Goal: Task Accomplishment & Management: Use online tool/utility

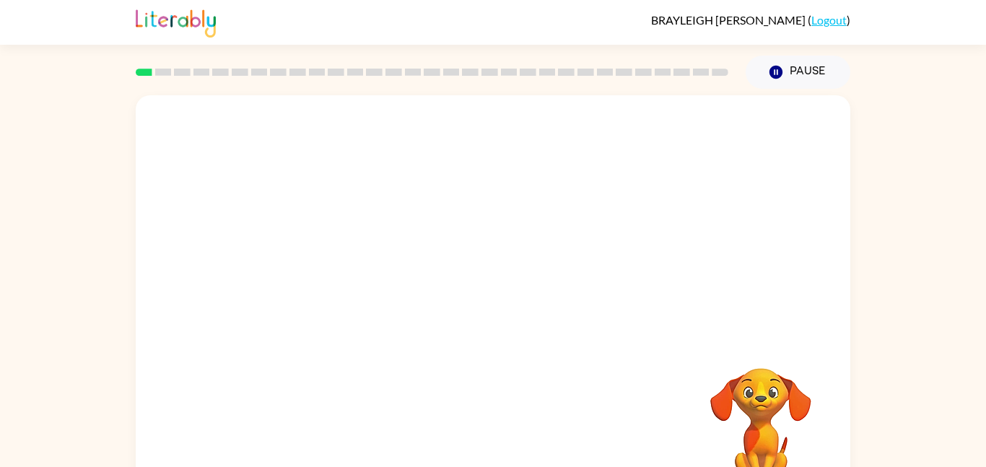
scroll to position [40, 0]
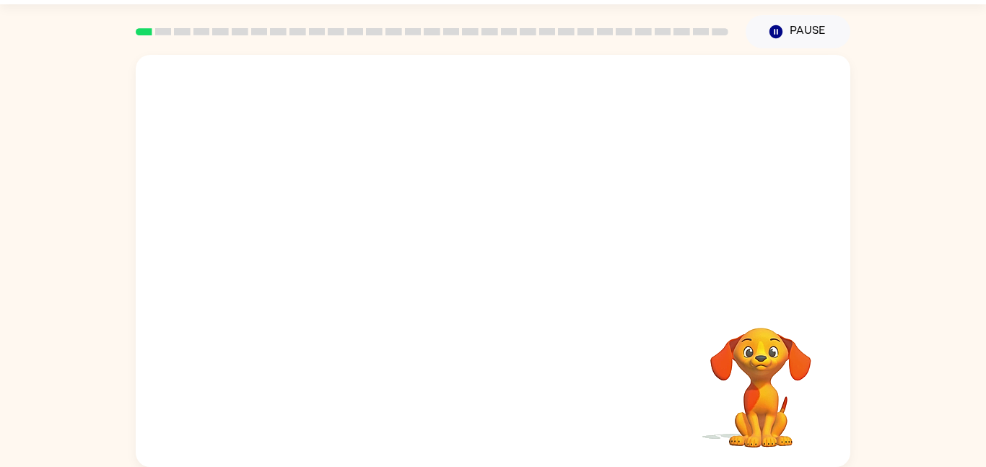
click at [752, 406] on video "Your browser must support playing .mp4 files to use Literably. Please try using…" at bounding box center [761, 377] width 144 height 144
click at [174, 32] on rect at bounding box center [182, 31] width 17 height 7
click at [240, 321] on div at bounding box center [493, 261] width 715 height 412
click at [474, 271] on button "button" at bounding box center [493, 268] width 92 height 53
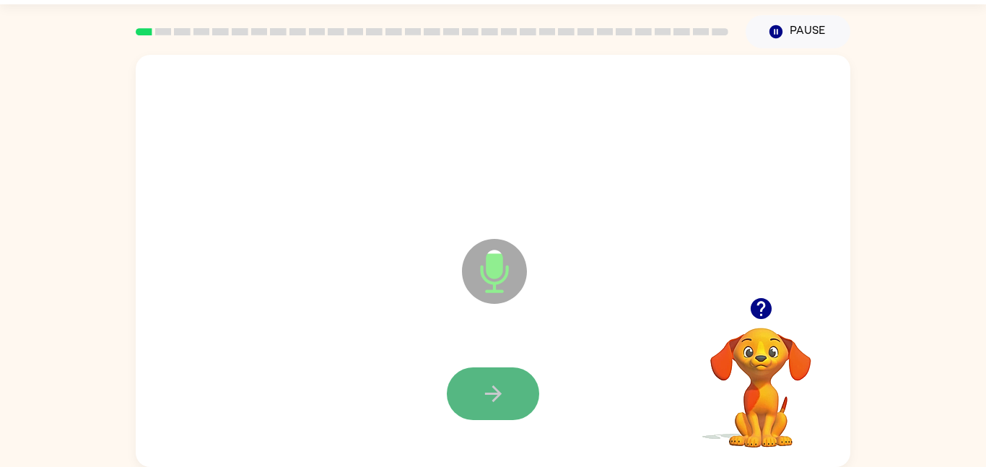
click at [490, 391] on icon "button" at bounding box center [493, 393] width 25 height 25
click at [496, 389] on icon "button" at bounding box center [492, 393] width 17 height 17
click at [478, 387] on button "button" at bounding box center [493, 393] width 92 height 53
click at [466, 396] on button "button" at bounding box center [493, 393] width 92 height 53
click at [511, 388] on button "button" at bounding box center [493, 393] width 92 height 53
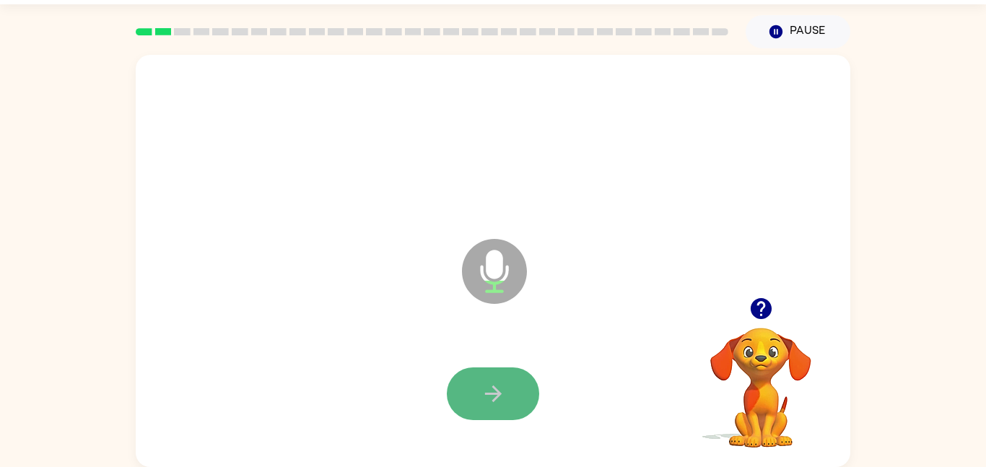
click at [504, 381] on icon "button" at bounding box center [493, 393] width 25 height 25
click at [496, 388] on icon "button" at bounding box center [493, 393] width 25 height 25
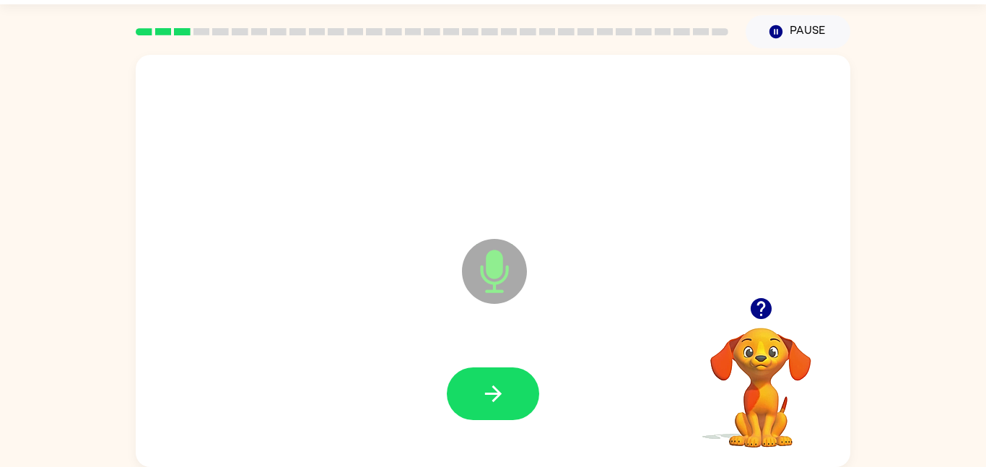
click at [551, 387] on div at bounding box center [493, 394] width 686 height 118
click at [753, 320] on icon "button" at bounding box center [760, 308] width 25 height 25
click at [501, 390] on icon "button" at bounding box center [493, 393] width 25 height 25
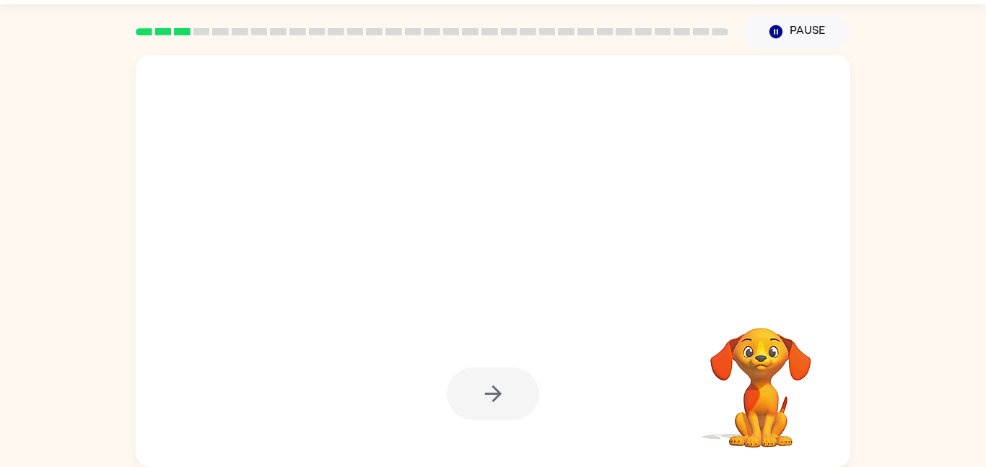
drag, startPoint x: 759, startPoint y: 355, endPoint x: 746, endPoint y: 342, distance: 18.9
click at [746, 342] on video "Your browser must support playing .mp4 files to use Literably. Please try using…" at bounding box center [761, 377] width 144 height 144
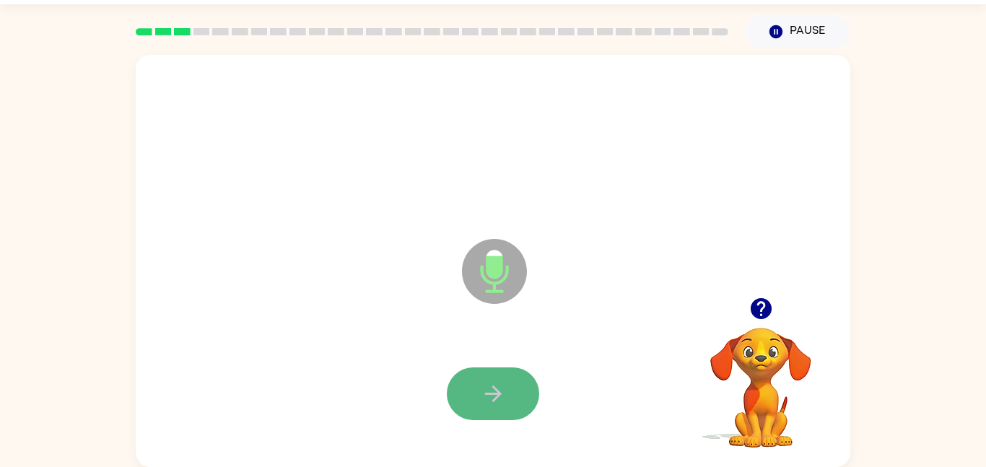
click at [497, 393] on icon "button" at bounding box center [492, 393] width 17 height 17
click at [494, 392] on icon "button" at bounding box center [493, 393] width 25 height 25
click at [495, 393] on icon "button" at bounding box center [492, 393] width 17 height 17
click at [504, 384] on icon "button" at bounding box center [493, 393] width 25 height 25
click at [508, 384] on button "button" at bounding box center [493, 393] width 92 height 53
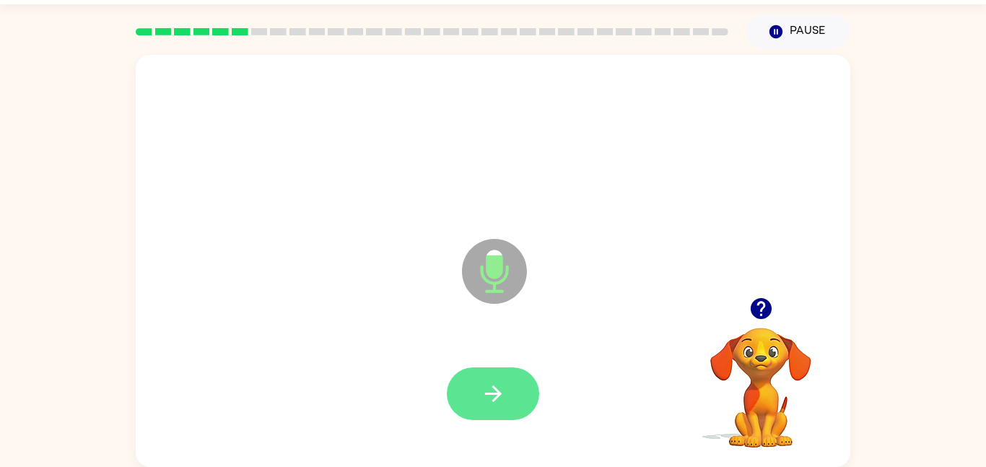
click at [515, 385] on button "button" at bounding box center [493, 393] width 92 height 53
click at [518, 401] on button "button" at bounding box center [493, 393] width 92 height 53
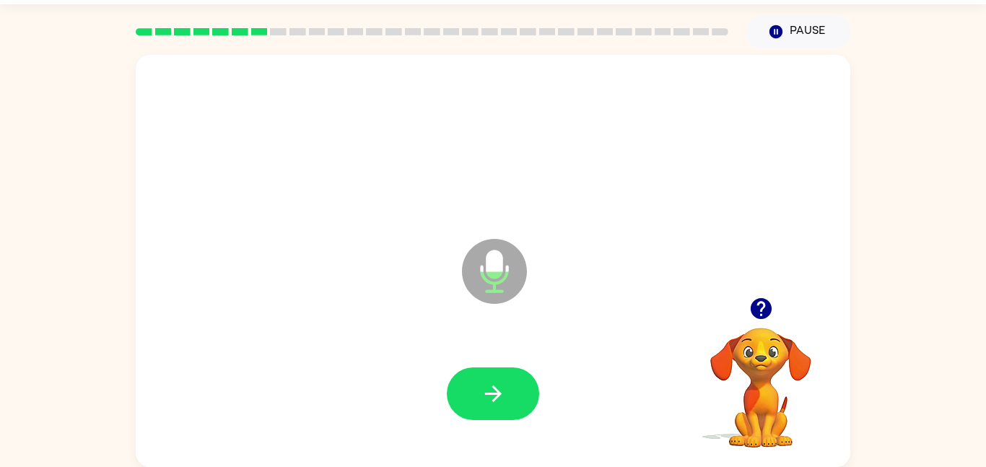
click at [714, 363] on video "Your browser must support playing .mp4 files to use Literably. Please try using…" at bounding box center [761, 377] width 144 height 144
click at [476, 402] on button "button" at bounding box center [493, 393] width 92 height 53
click at [481, 394] on icon "button" at bounding box center [493, 393] width 25 height 25
click at [798, 22] on button "Pause Pause" at bounding box center [798, 31] width 105 height 33
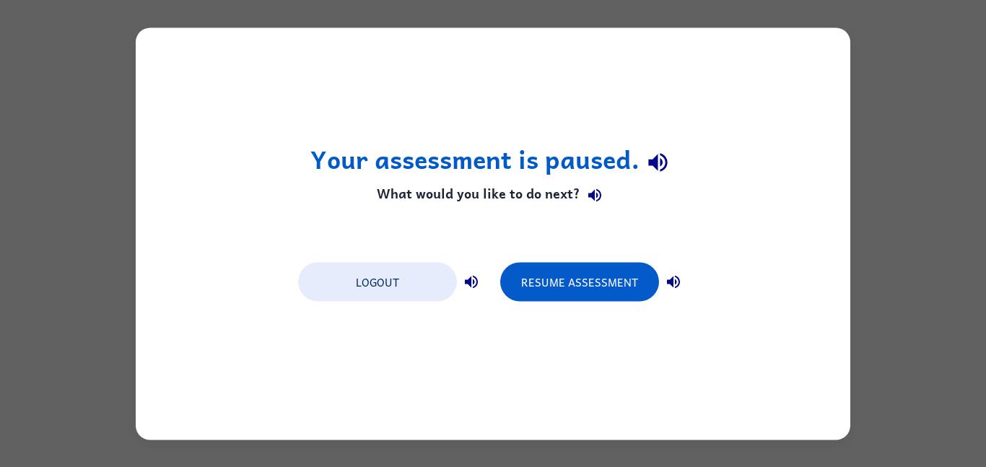
scroll to position [0, 0]
click at [882, 78] on div "Your assessment is paused. What would you like to do next? Logout Resume Assess…" at bounding box center [493, 233] width 986 height 467
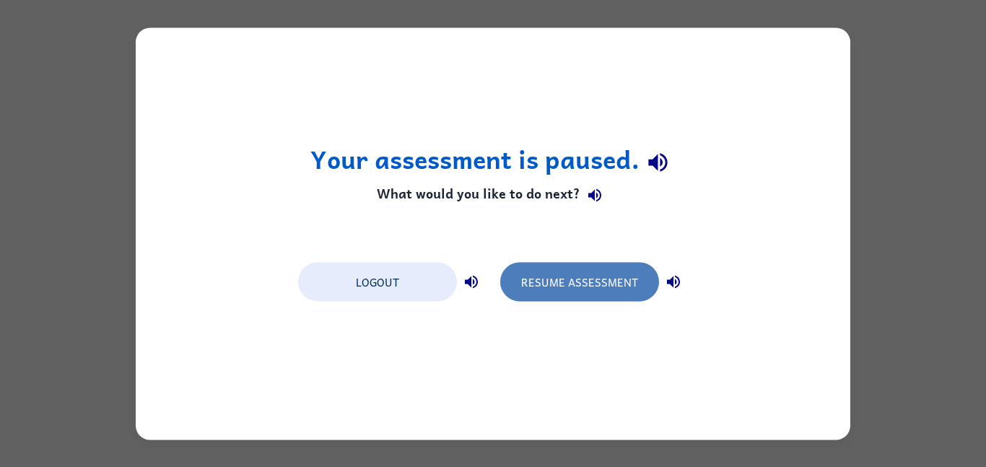
click at [549, 296] on button "Resume Assessment" at bounding box center [579, 281] width 159 height 39
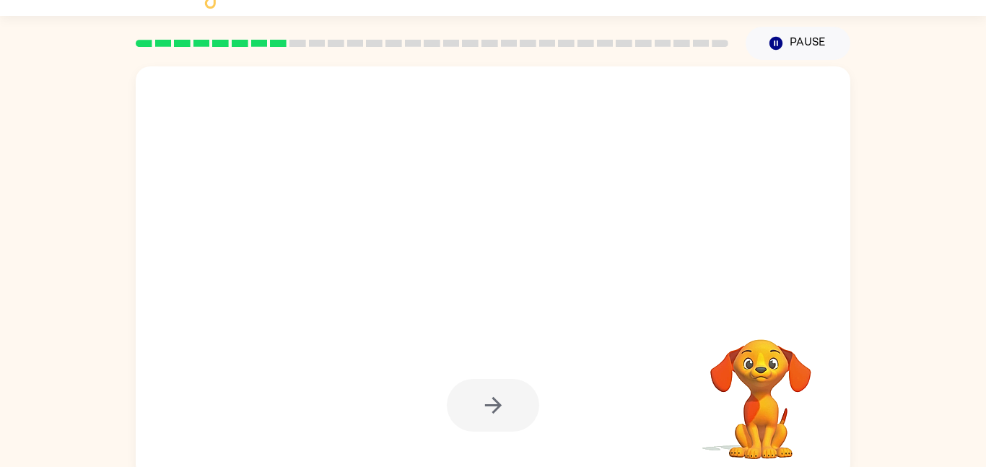
scroll to position [40, 0]
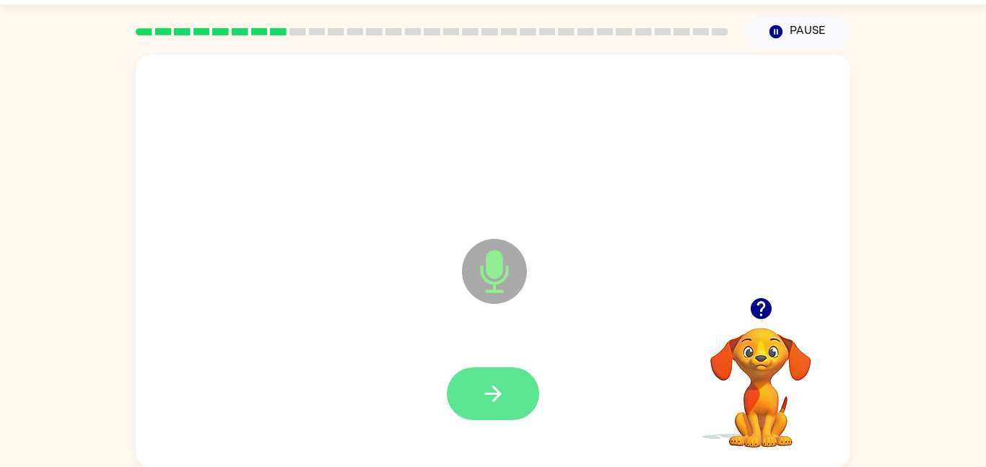
click at [494, 377] on button "button" at bounding box center [493, 393] width 92 height 53
click at [494, 393] on icon "button" at bounding box center [493, 393] width 25 height 25
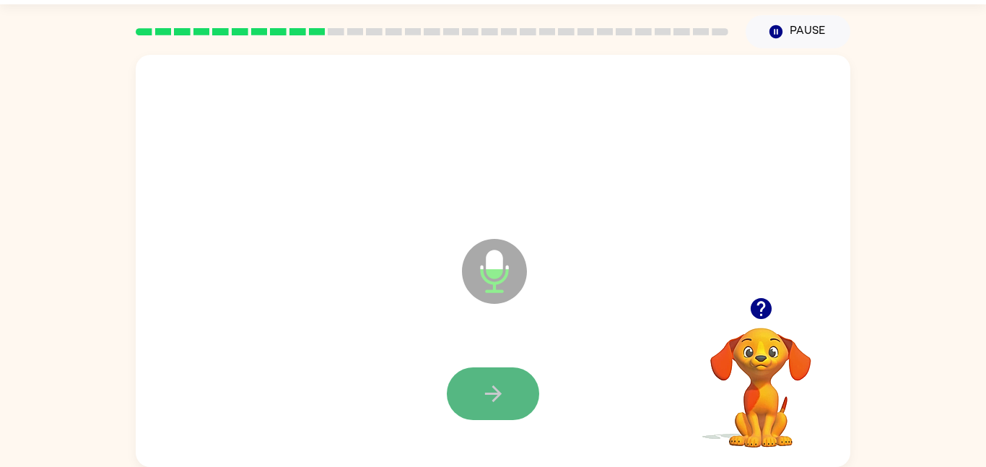
click at [502, 390] on icon "button" at bounding box center [493, 393] width 25 height 25
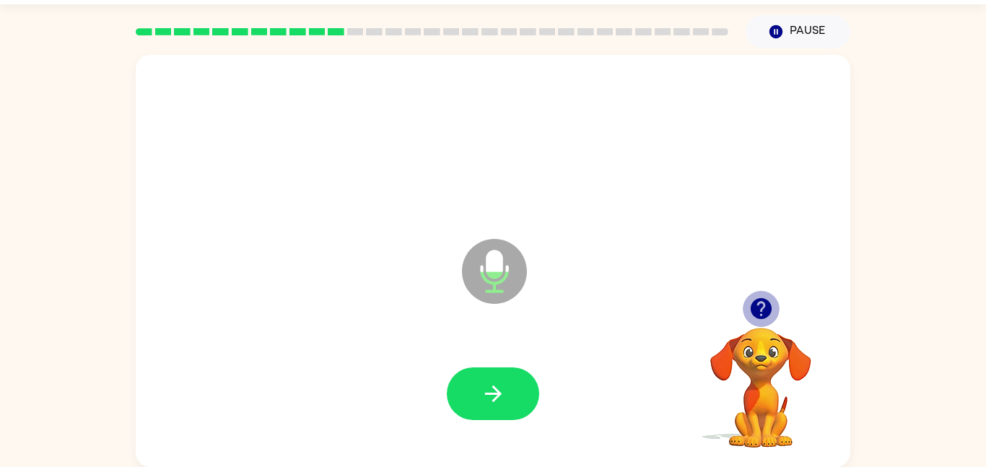
click at [762, 308] on icon "button" at bounding box center [760, 308] width 25 height 25
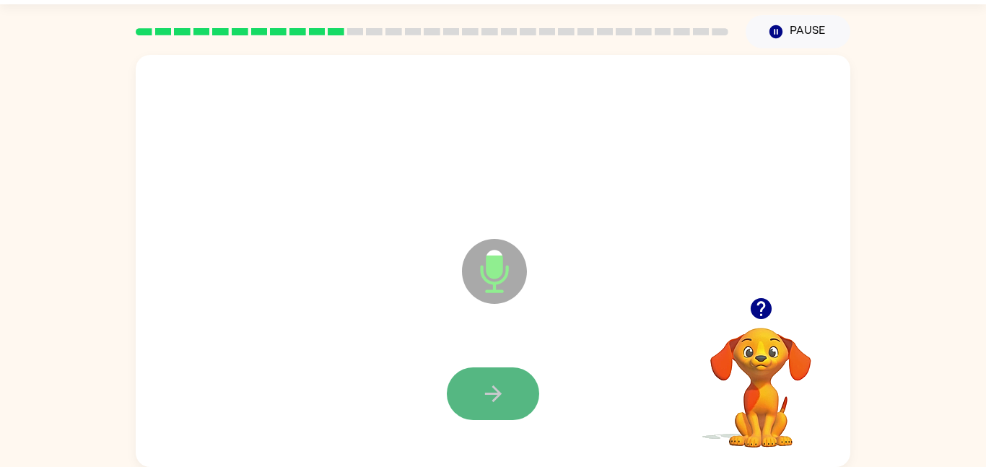
click at [471, 410] on button "button" at bounding box center [493, 393] width 92 height 53
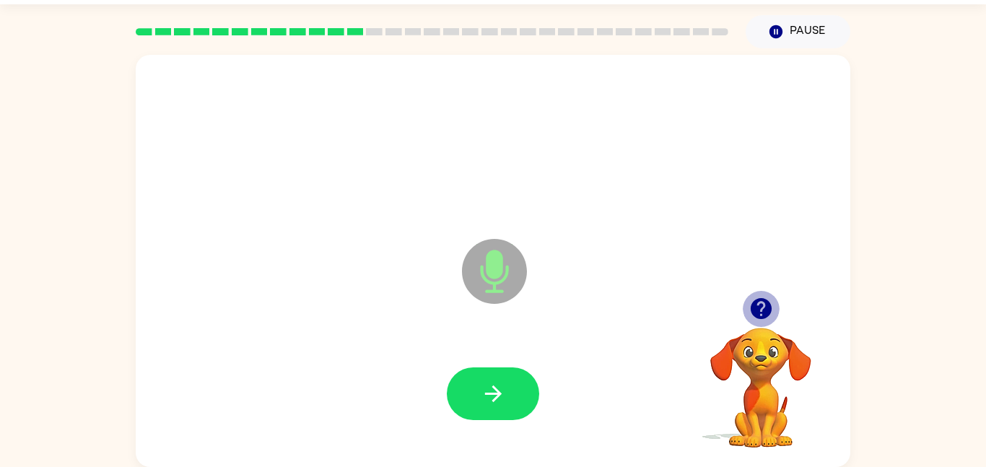
click at [764, 306] on icon "button" at bounding box center [760, 308] width 25 height 25
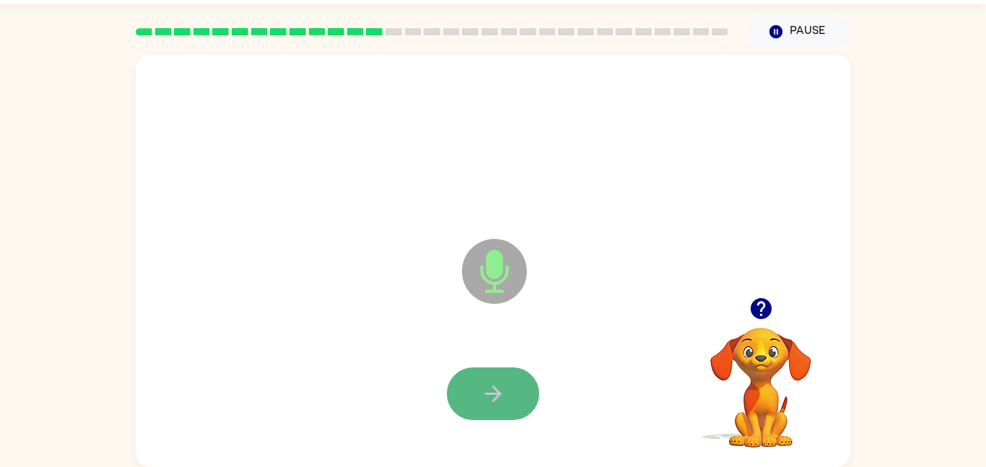
click at [493, 380] on button "button" at bounding box center [493, 393] width 92 height 53
click at [450, 385] on button "button" at bounding box center [493, 393] width 92 height 53
click at [481, 383] on icon "button" at bounding box center [493, 393] width 25 height 25
click at [481, 381] on icon "button" at bounding box center [493, 393] width 25 height 25
click at [484, 388] on icon "button" at bounding box center [493, 393] width 25 height 25
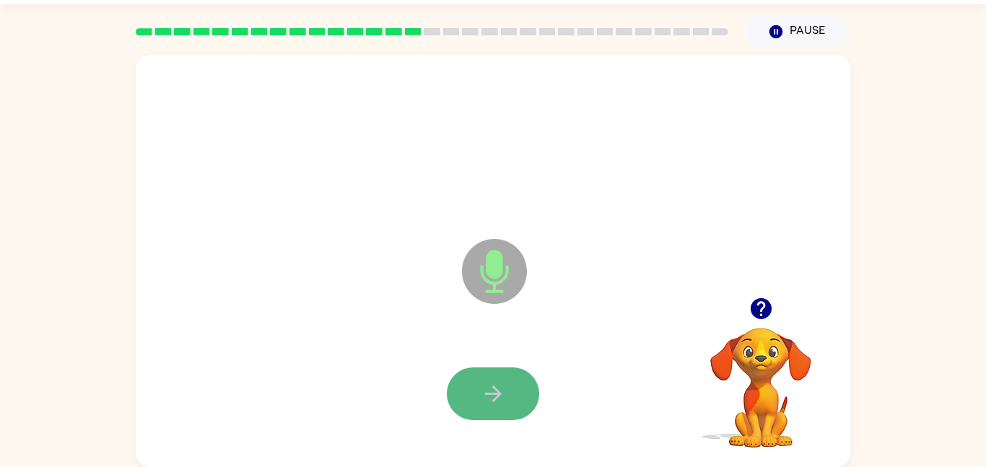
click at [485, 390] on icon "button" at bounding box center [493, 393] width 25 height 25
click at [486, 390] on icon "button" at bounding box center [493, 393] width 25 height 25
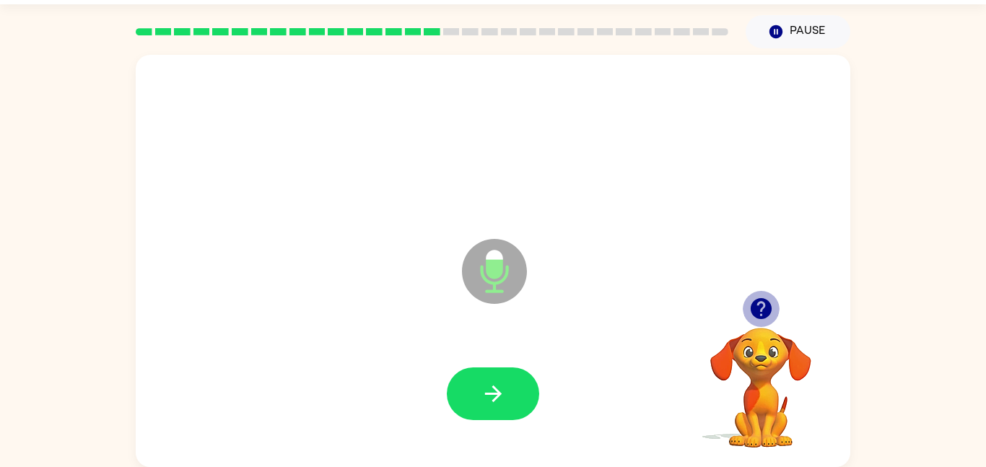
click at [751, 309] on icon "button" at bounding box center [760, 308] width 21 height 21
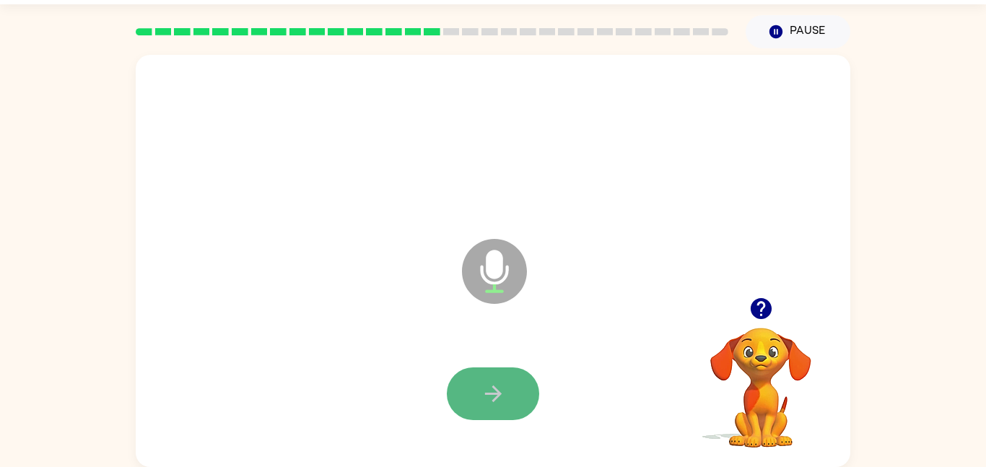
click at [493, 395] on icon "button" at bounding box center [493, 393] width 25 height 25
click at [486, 398] on icon "button" at bounding box center [493, 393] width 25 height 25
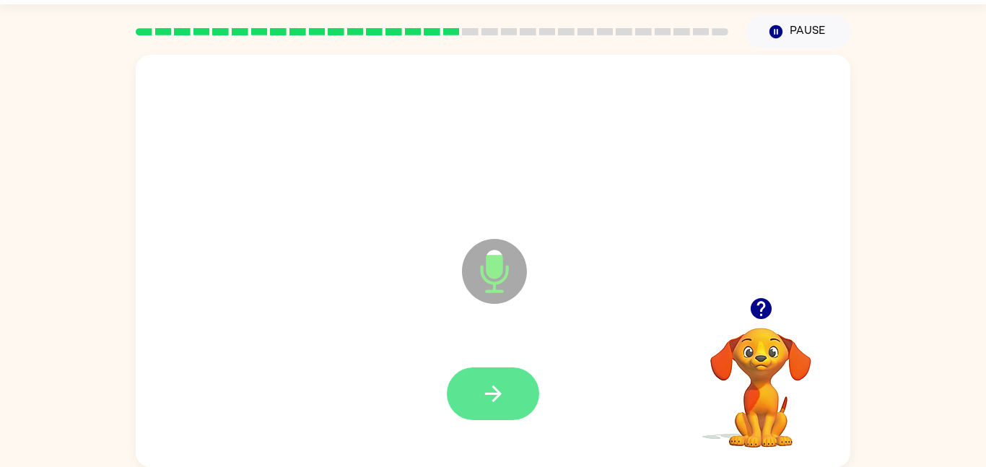
click at [487, 393] on icon "button" at bounding box center [492, 393] width 17 height 17
click at [489, 393] on icon "button" at bounding box center [492, 393] width 17 height 17
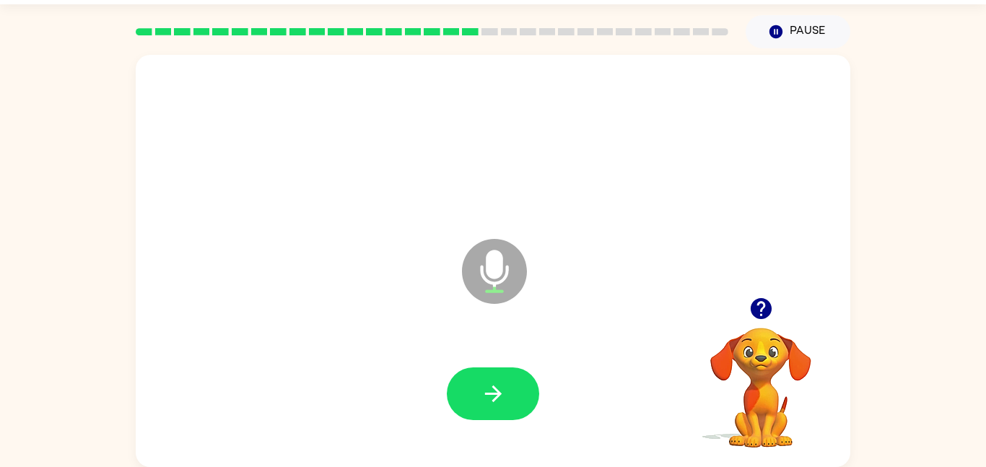
click at [489, 393] on icon "button" at bounding box center [492, 393] width 17 height 17
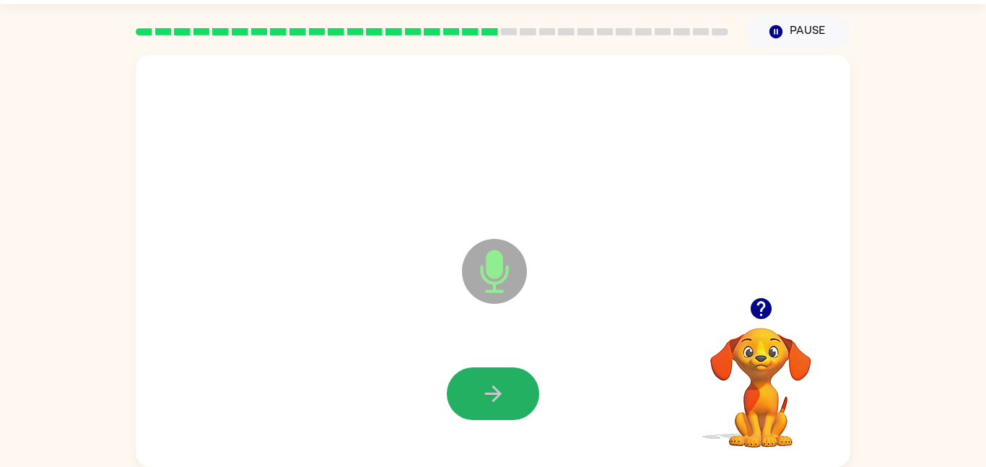
click at [487, 398] on icon "button" at bounding box center [493, 393] width 25 height 25
click at [767, 313] on icon "button" at bounding box center [760, 308] width 21 height 21
click at [481, 397] on icon "button" at bounding box center [493, 393] width 25 height 25
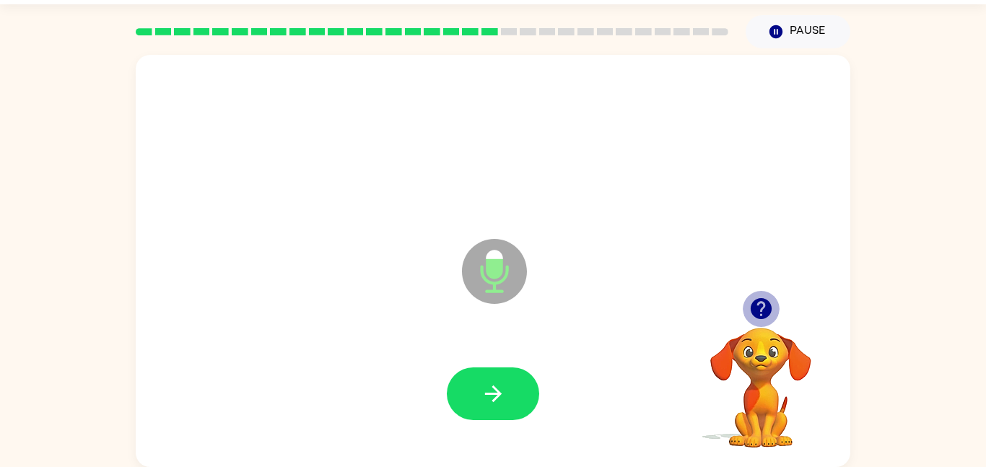
click at [754, 294] on button "button" at bounding box center [761, 308] width 37 height 37
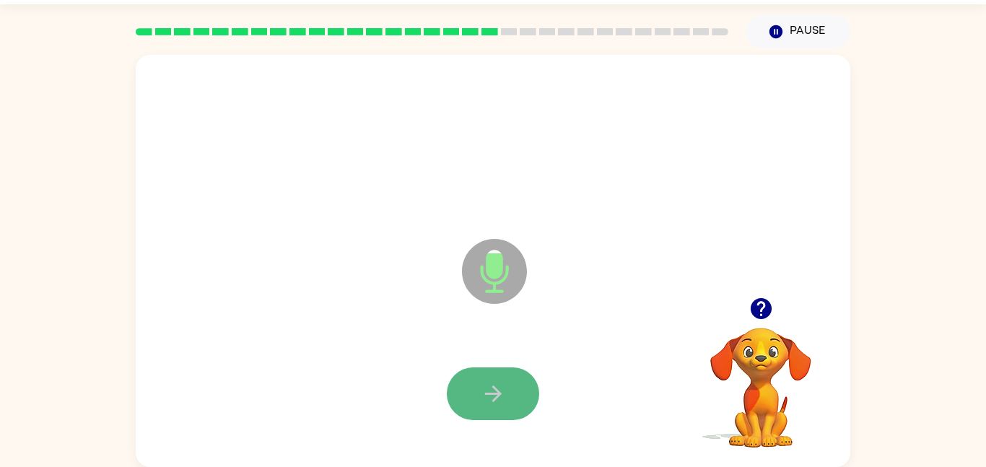
click at [468, 398] on button "button" at bounding box center [493, 393] width 92 height 53
click at [514, 393] on button "button" at bounding box center [493, 393] width 92 height 53
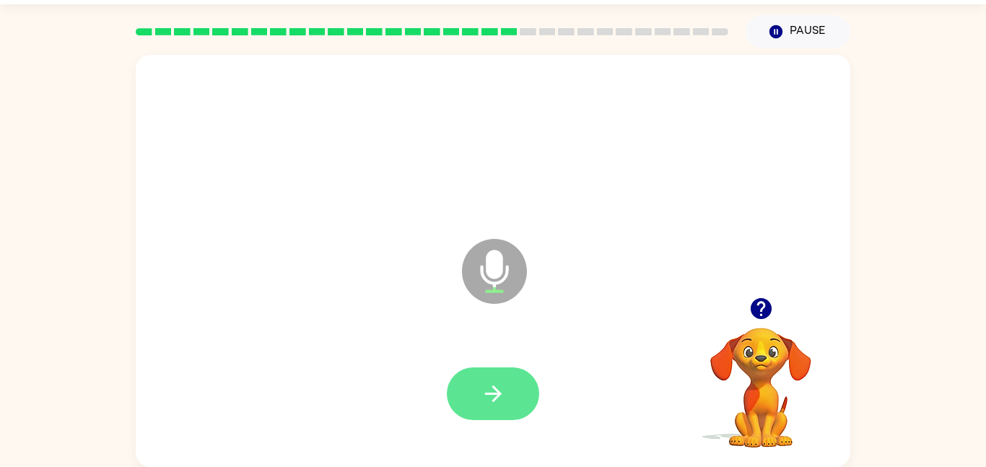
scroll to position [40, 0]
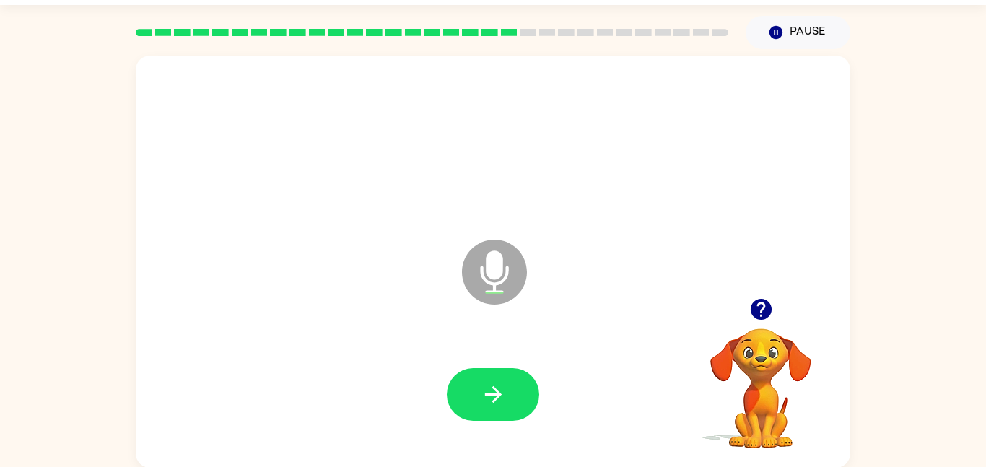
click at [758, 326] on button "button" at bounding box center [761, 309] width 37 height 37
click at [756, 309] on video "Your browser must support playing .mp4 files to use Literably. Please try using…" at bounding box center [761, 378] width 144 height 144
click at [566, 412] on div at bounding box center [493, 395] width 686 height 118
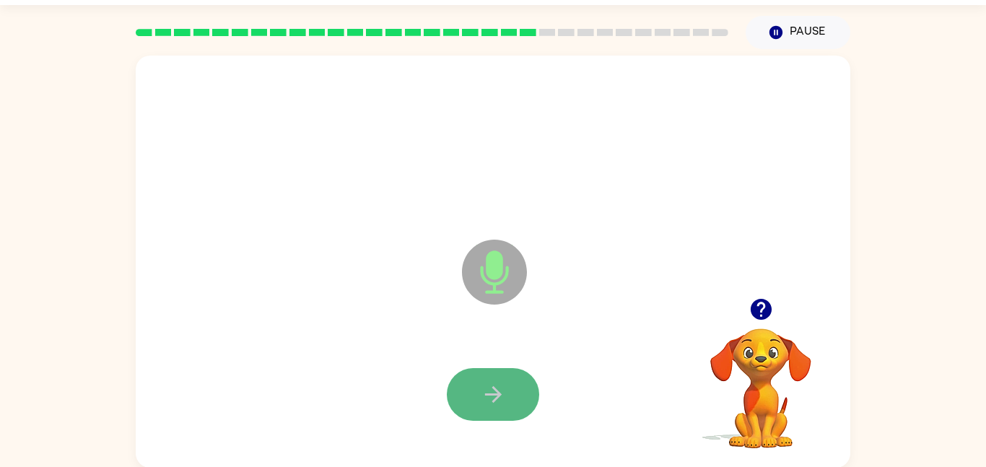
click at [507, 392] on button "button" at bounding box center [493, 394] width 92 height 53
click at [524, 388] on button "button" at bounding box center [493, 394] width 92 height 53
click at [512, 395] on button "button" at bounding box center [493, 394] width 92 height 53
click at [513, 390] on button "button" at bounding box center [493, 394] width 92 height 53
click at [510, 392] on button "button" at bounding box center [493, 394] width 92 height 53
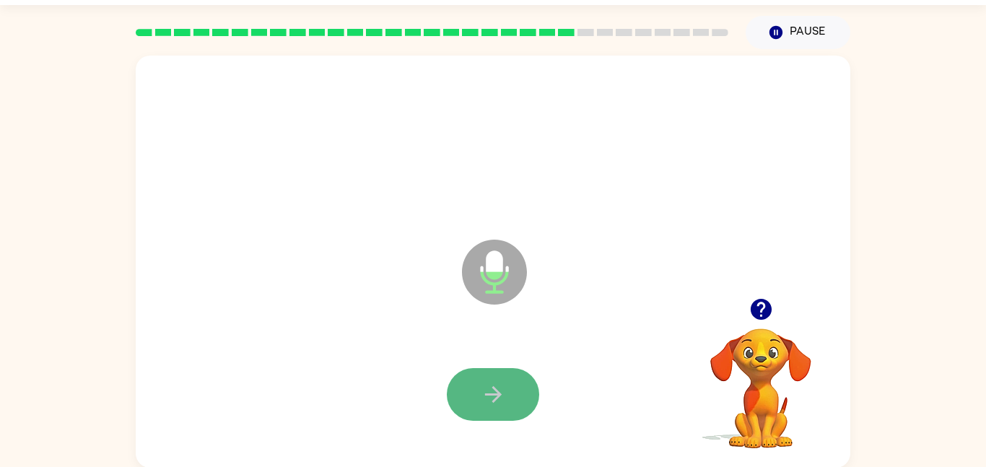
click at [509, 391] on button "button" at bounding box center [493, 394] width 92 height 53
click at [510, 384] on button "button" at bounding box center [493, 394] width 92 height 53
click at [515, 387] on button "button" at bounding box center [493, 394] width 92 height 53
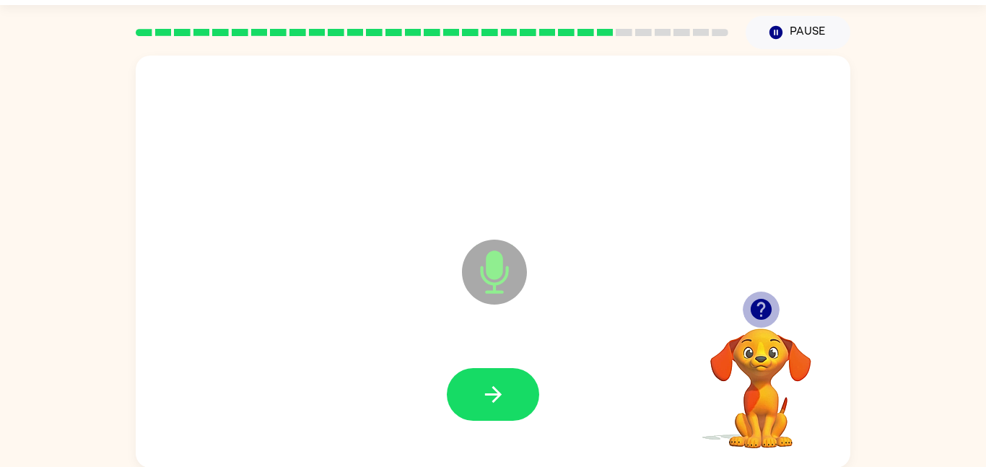
click at [762, 312] on icon "button" at bounding box center [760, 309] width 21 height 21
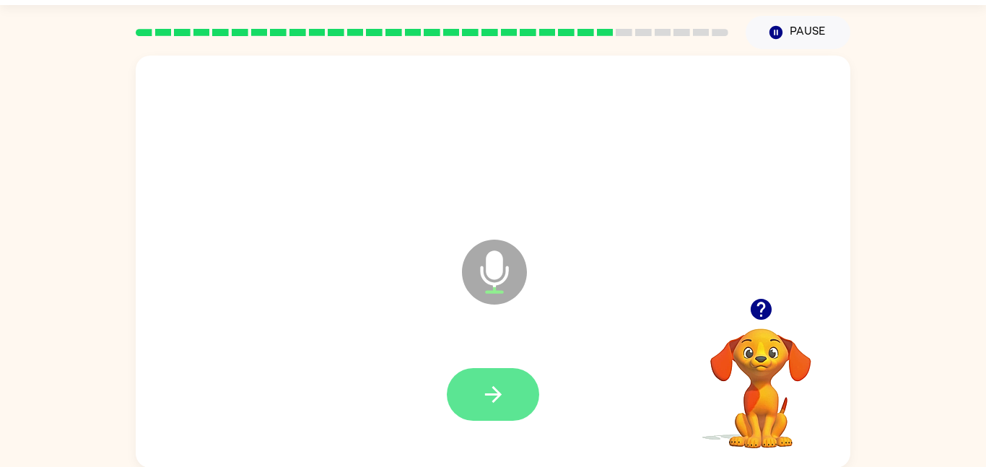
click at [499, 401] on icon "button" at bounding box center [493, 394] width 25 height 25
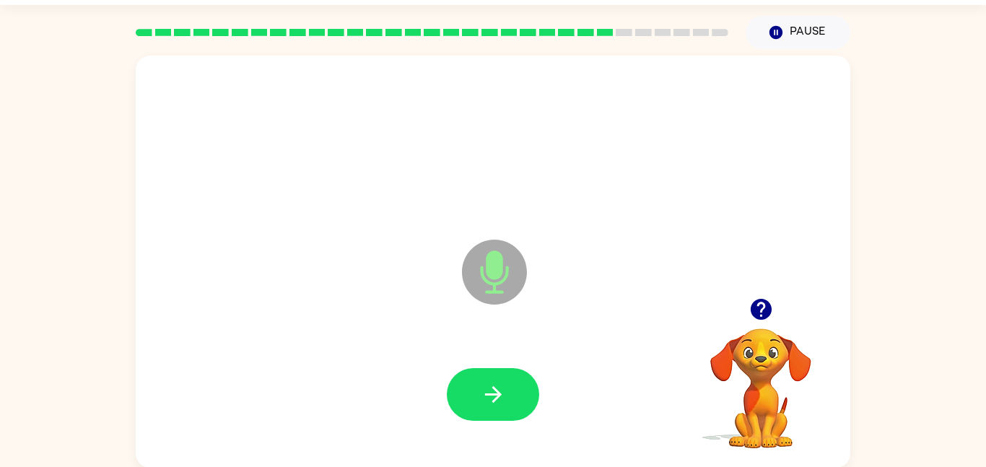
click at [754, 310] on icon "button" at bounding box center [760, 309] width 21 height 21
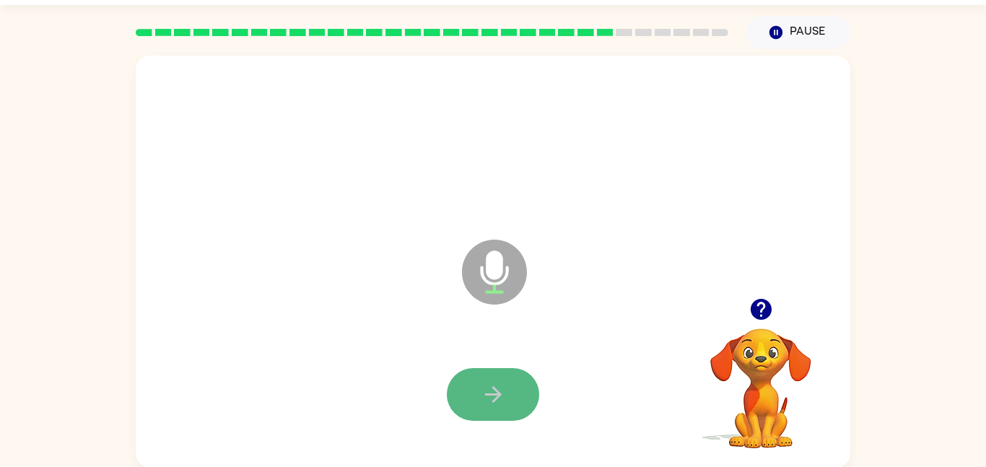
click at [499, 370] on button "button" at bounding box center [493, 394] width 92 height 53
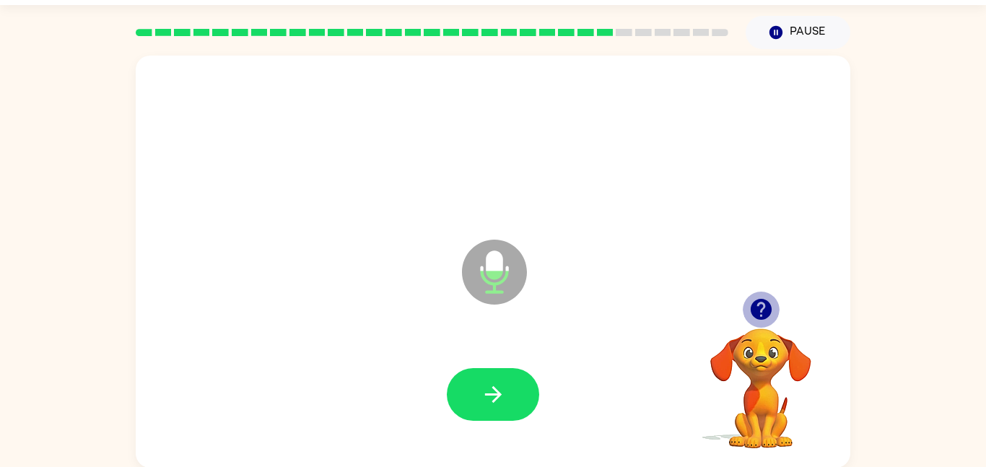
click at [763, 302] on icon "button" at bounding box center [760, 309] width 21 height 21
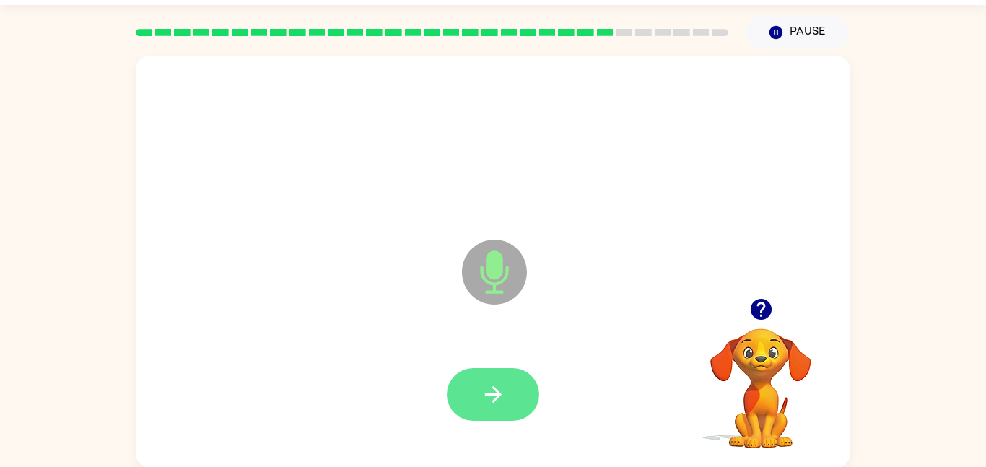
click at [505, 400] on button "button" at bounding box center [493, 394] width 92 height 53
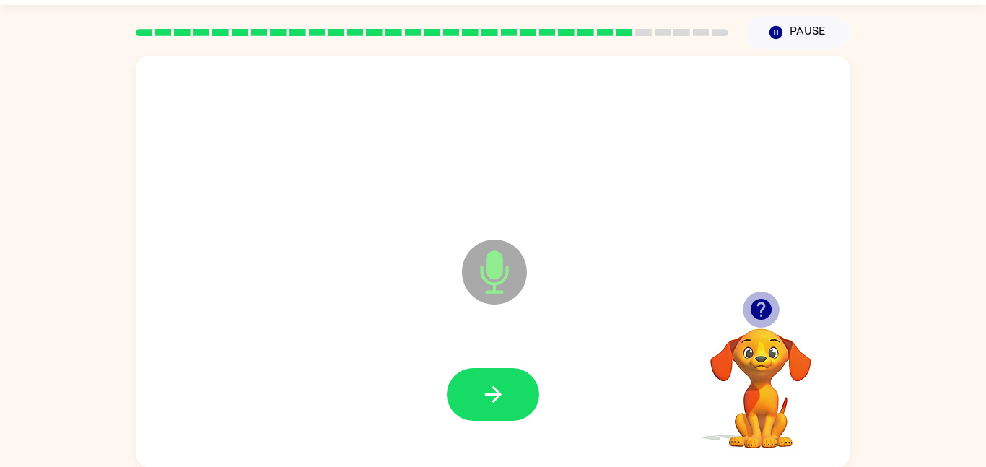
click at [776, 307] on button "button" at bounding box center [761, 309] width 37 height 37
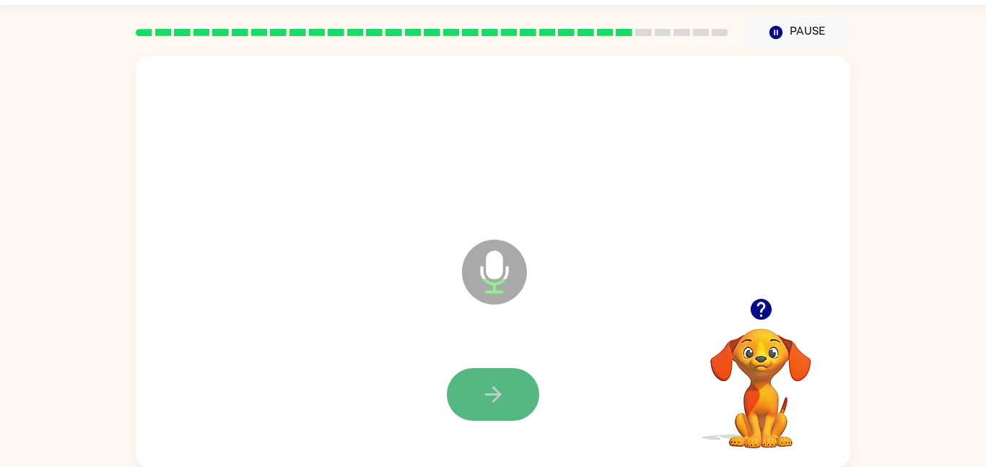
click at [530, 385] on button "button" at bounding box center [493, 394] width 92 height 53
click at [751, 318] on icon "button" at bounding box center [760, 309] width 25 height 25
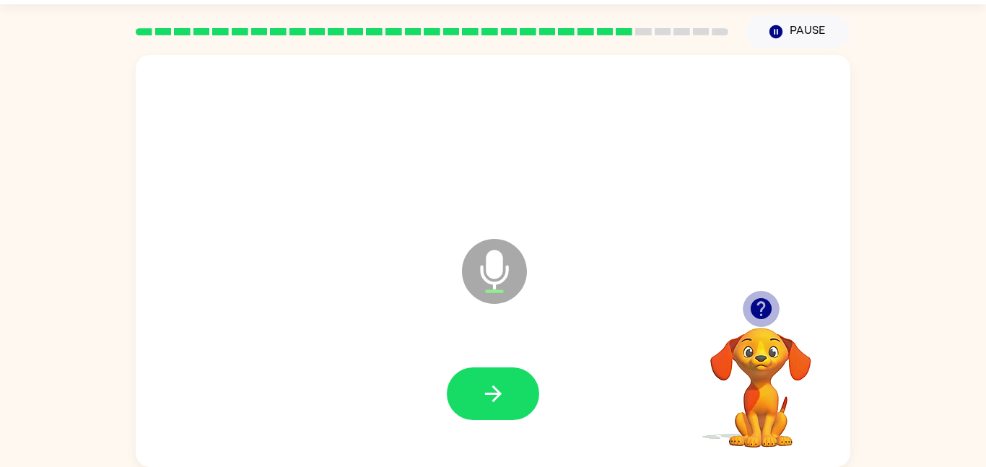
click at [766, 322] on button "button" at bounding box center [761, 308] width 37 height 37
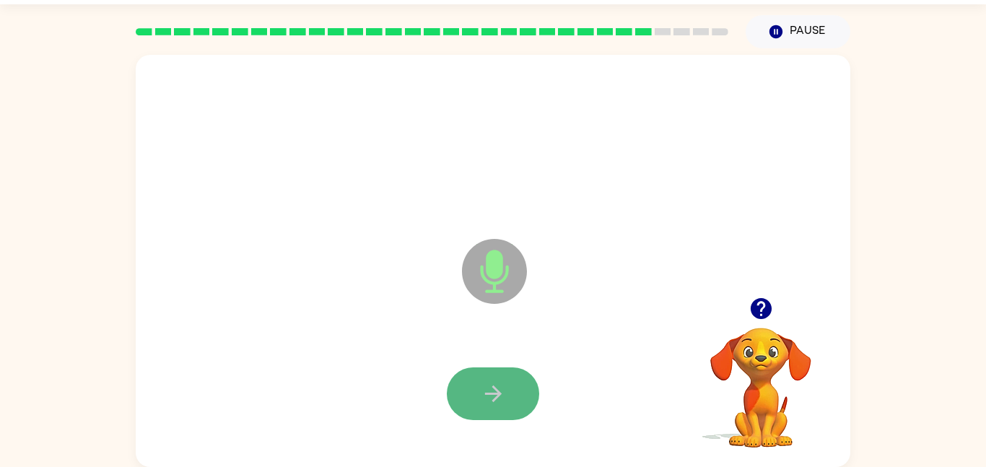
click at [528, 379] on button "button" at bounding box center [493, 393] width 92 height 53
click at [476, 383] on button "button" at bounding box center [493, 393] width 92 height 53
click at [481, 388] on icon "button" at bounding box center [493, 393] width 25 height 25
click at [484, 377] on button "button" at bounding box center [493, 393] width 92 height 53
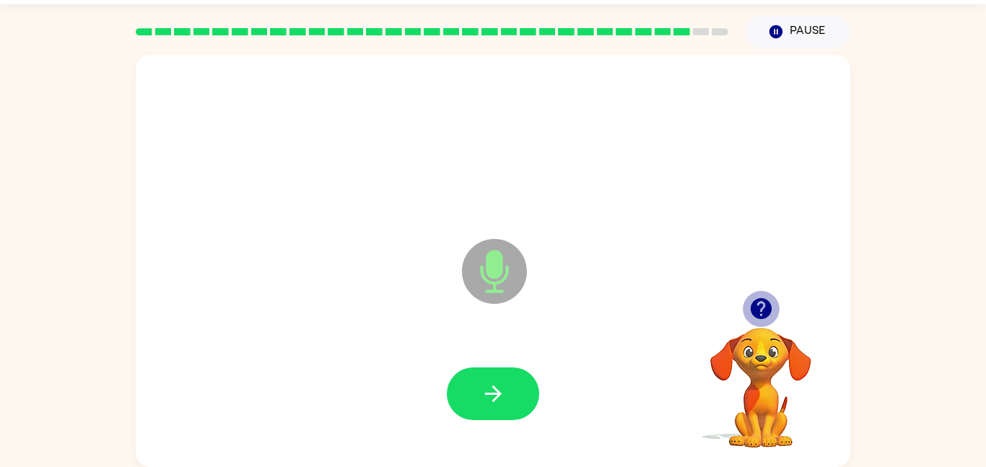
click at [769, 305] on icon "button" at bounding box center [760, 308] width 21 height 21
click at [759, 312] on icon "button" at bounding box center [760, 308] width 21 height 21
click at [766, 311] on icon "button" at bounding box center [760, 308] width 21 height 21
click at [754, 304] on icon "button" at bounding box center [760, 308] width 21 height 21
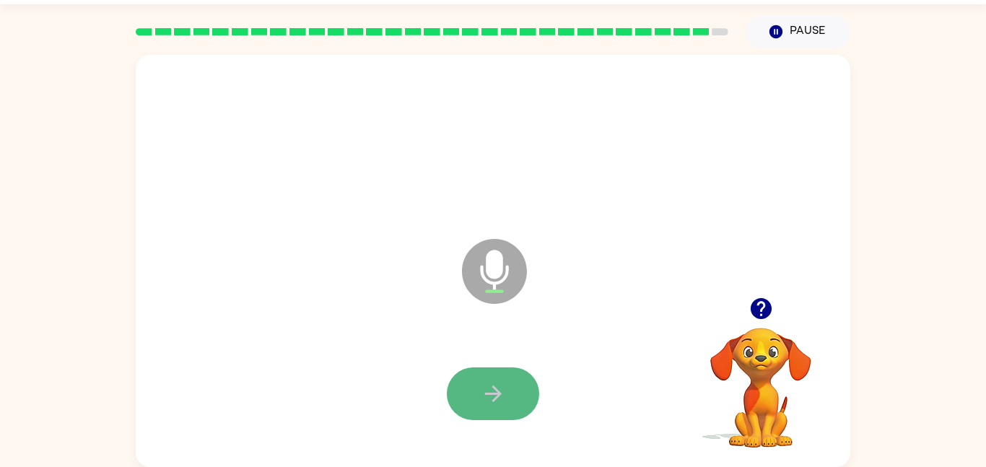
click at [482, 381] on icon "button" at bounding box center [493, 393] width 25 height 25
click at [481, 378] on button "button" at bounding box center [493, 393] width 92 height 53
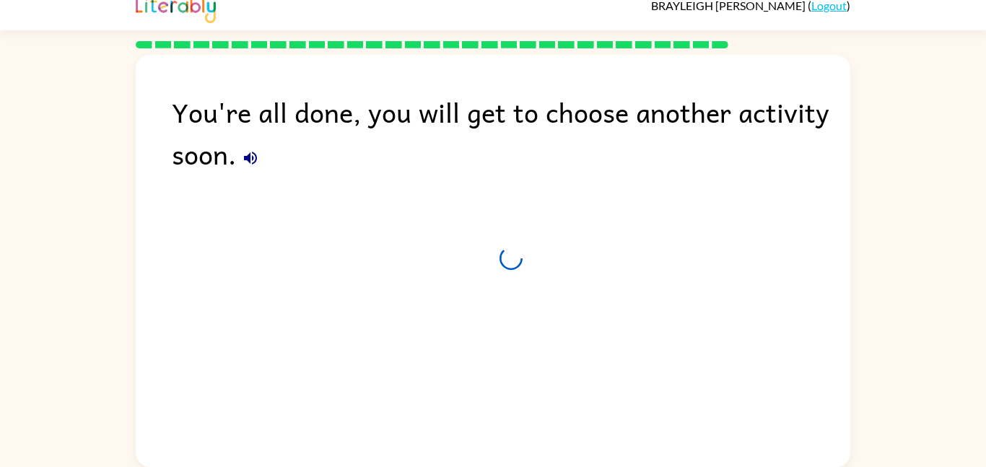
scroll to position [14, 0]
click at [481, 364] on div "You're all done, you will get to choose another activity soon. Leaving in 3 sec…" at bounding box center [493, 257] width 715 height 405
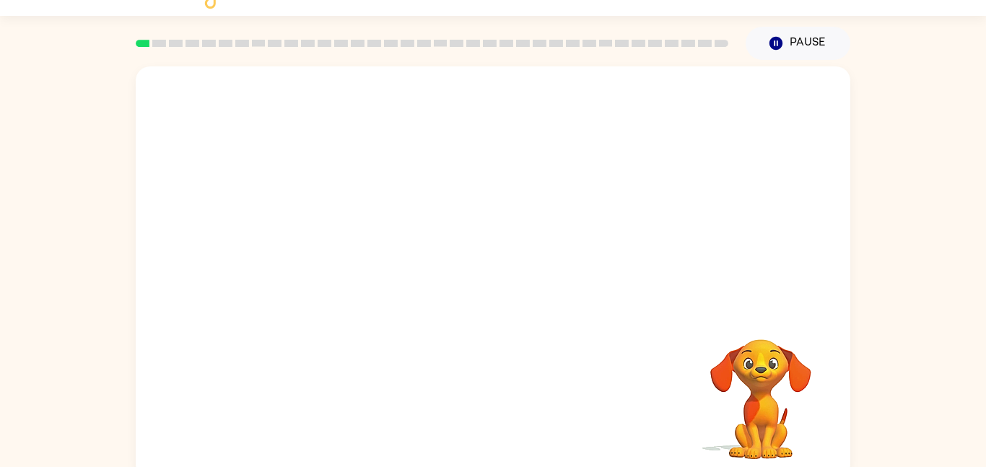
scroll to position [40, 0]
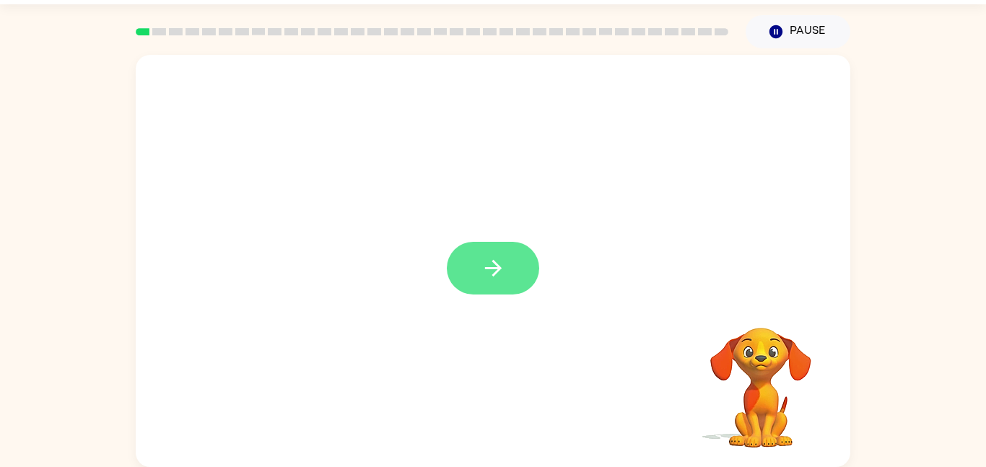
click at [467, 270] on button "button" at bounding box center [493, 268] width 92 height 53
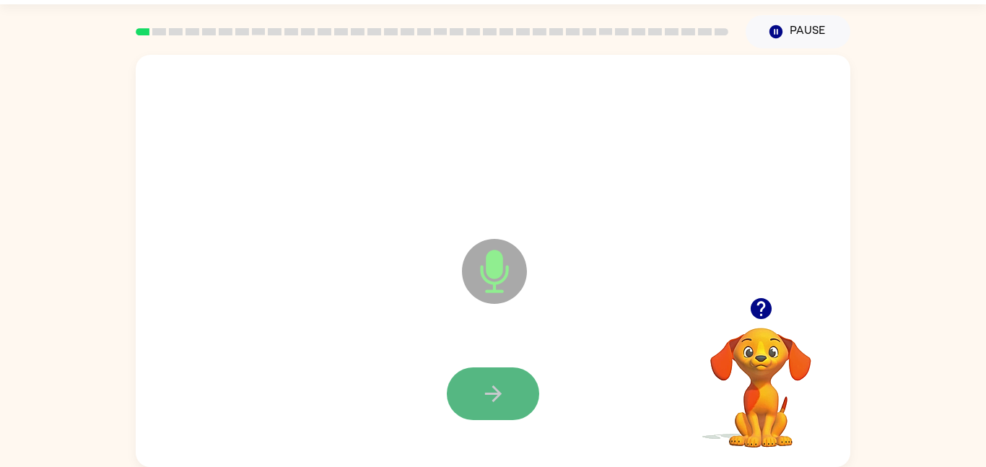
click at [493, 416] on button "button" at bounding box center [493, 393] width 92 height 53
click at [499, 401] on icon "button" at bounding box center [493, 393] width 25 height 25
click at [499, 400] on icon "button" at bounding box center [493, 393] width 25 height 25
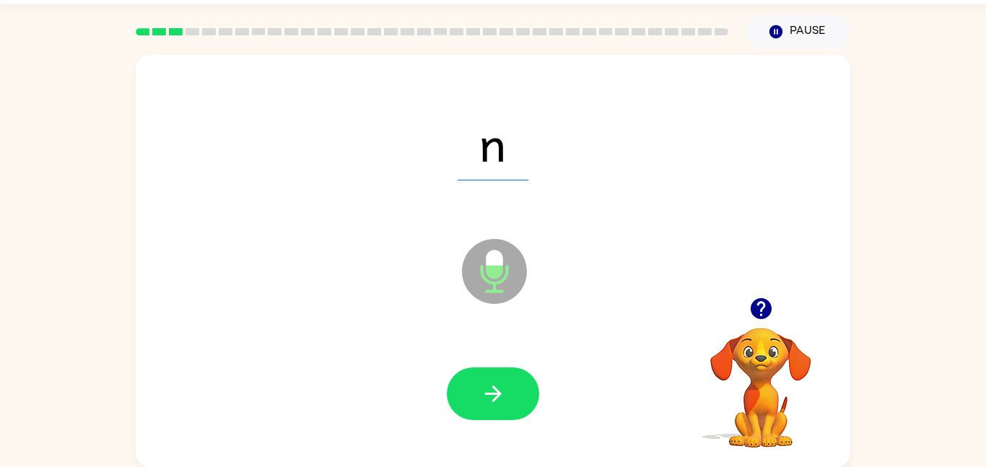
click at [505, 388] on icon "button" at bounding box center [493, 393] width 25 height 25
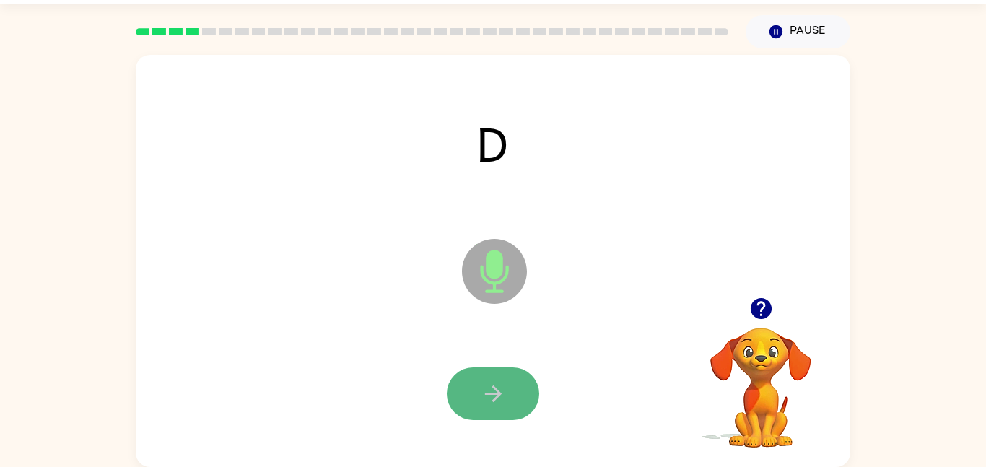
click at [472, 380] on button "button" at bounding box center [493, 393] width 92 height 53
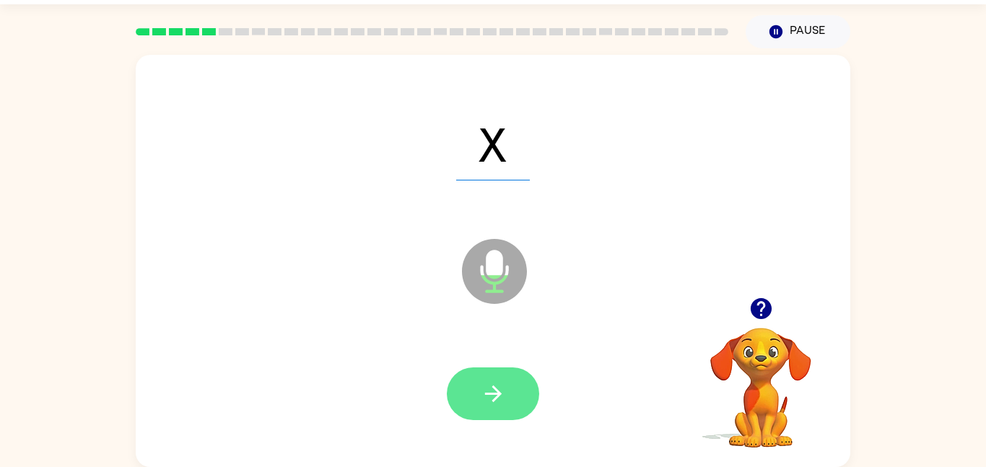
click at [470, 379] on button "button" at bounding box center [493, 393] width 92 height 53
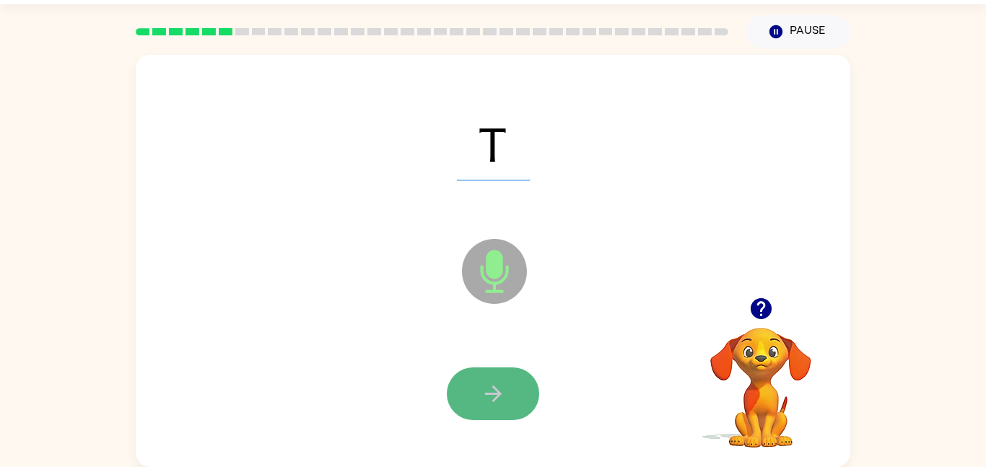
click at [475, 387] on button "button" at bounding box center [493, 393] width 92 height 53
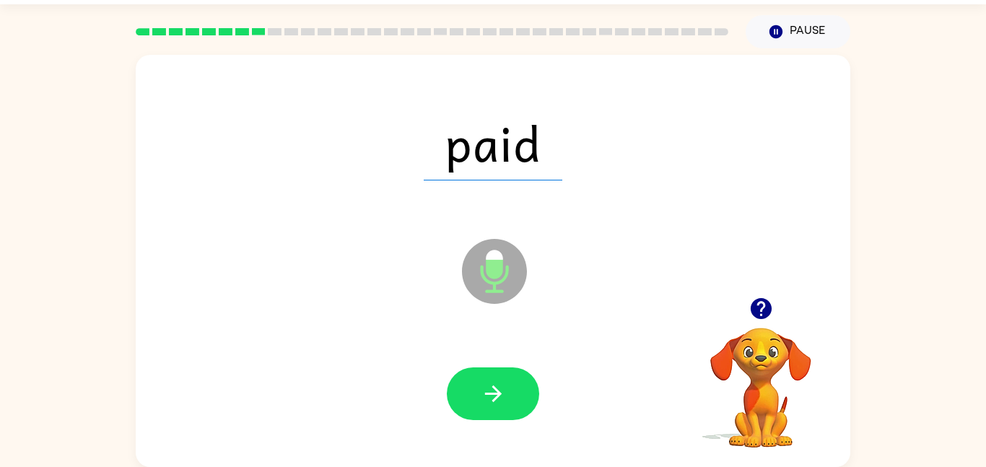
click at [760, 310] on icon "button" at bounding box center [760, 308] width 25 height 25
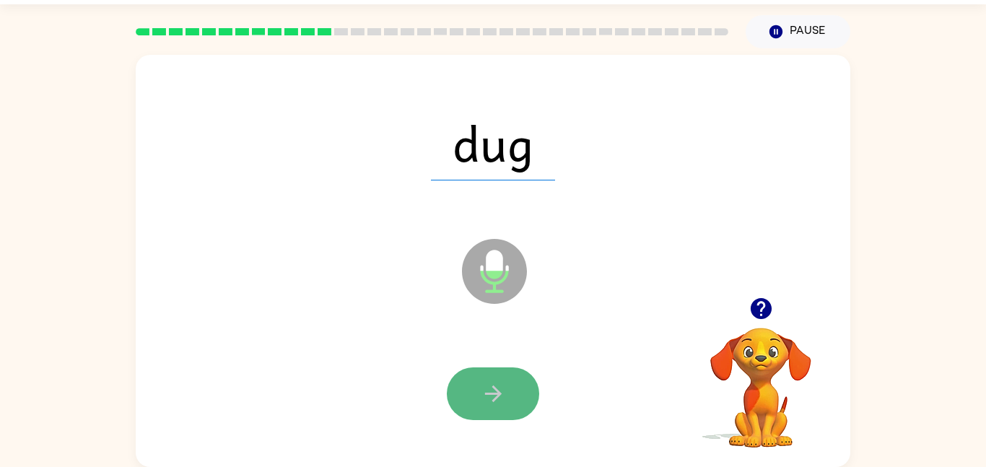
click at [484, 402] on icon "button" at bounding box center [493, 393] width 25 height 25
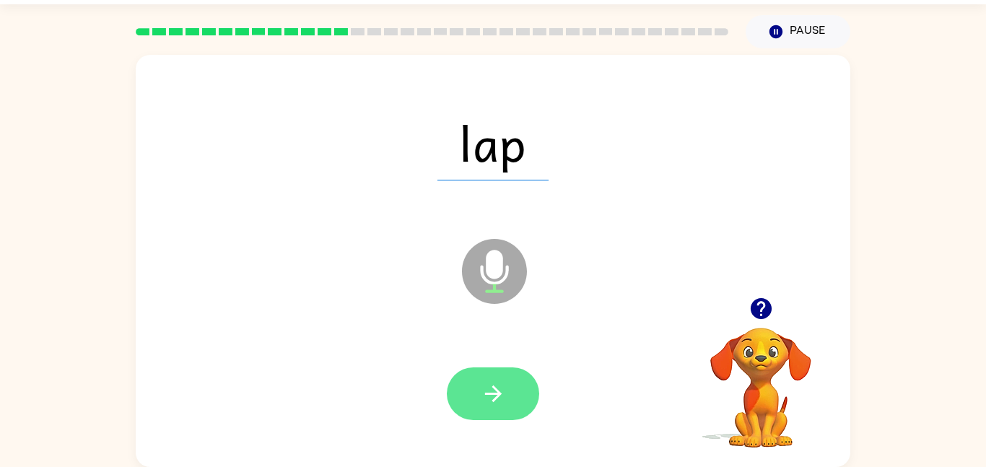
click at [479, 380] on button "button" at bounding box center [493, 393] width 92 height 53
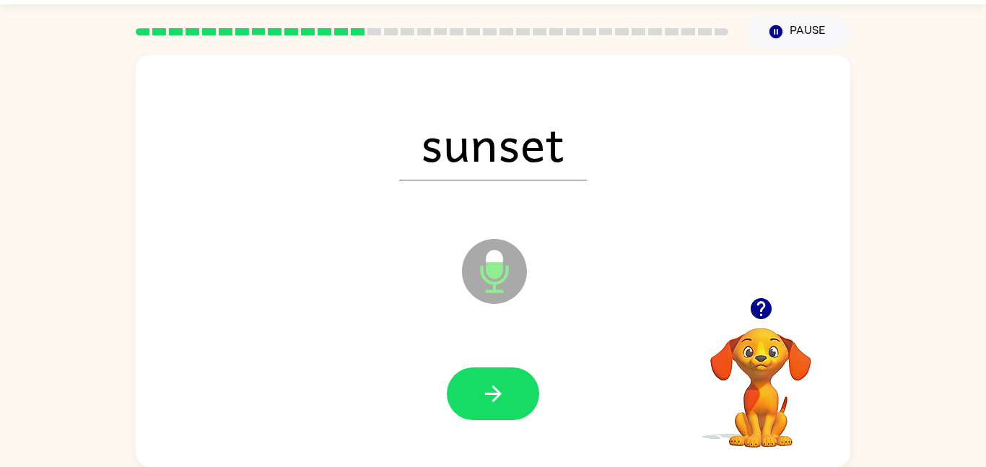
click at [398, 205] on div "sunset Microphone The Microphone is here when it is your turn to talk" at bounding box center [493, 261] width 715 height 412
click at [481, 396] on icon "button" at bounding box center [493, 393] width 25 height 25
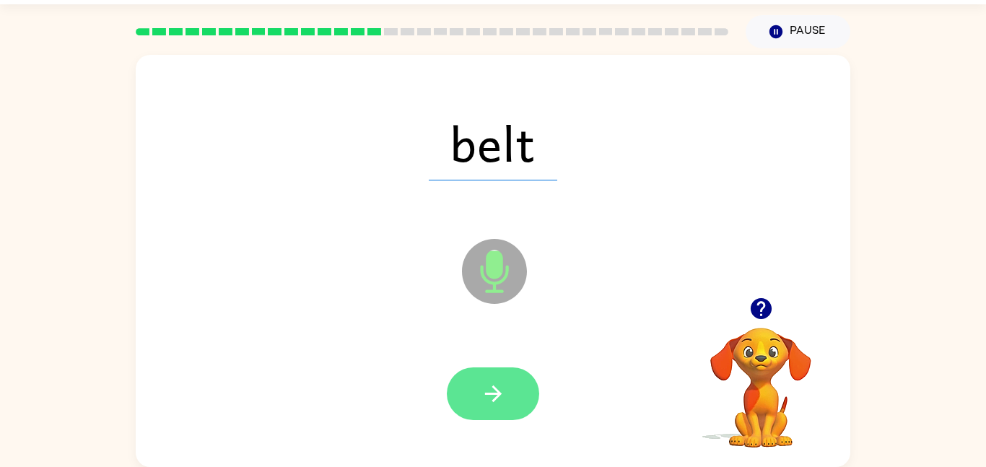
click at [462, 401] on button "button" at bounding box center [493, 393] width 92 height 53
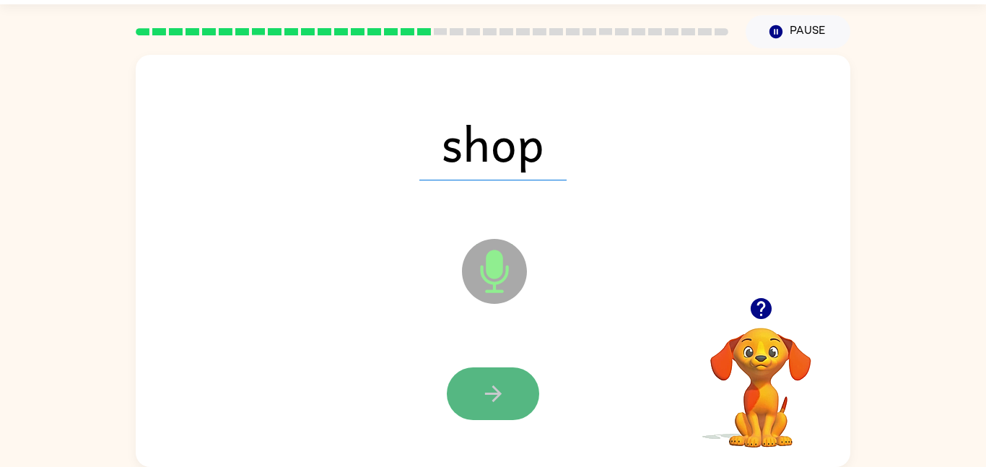
click at [487, 386] on icon "button" at bounding box center [493, 393] width 25 height 25
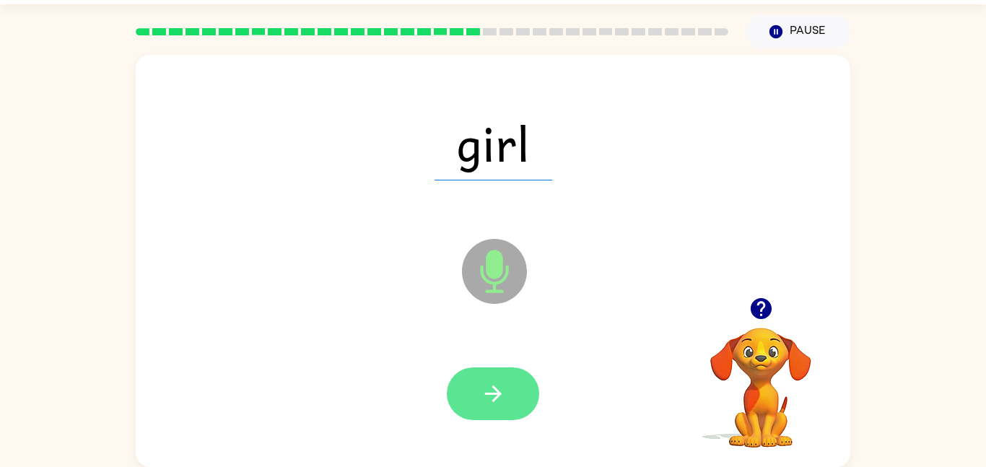
click at [494, 370] on button "button" at bounding box center [493, 393] width 92 height 53
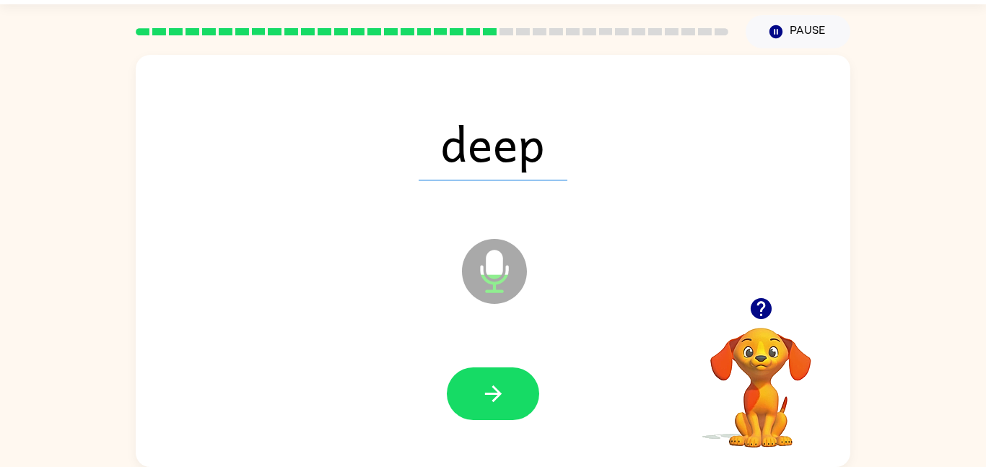
click at [509, 175] on span "deep" at bounding box center [493, 142] width 149 height 75
click at [484, 381] on icon "button" at bounding box center [493, 393] width 25 height 25
click at [483, 356] on div at bounding box center [493, 394] width 686 height 118
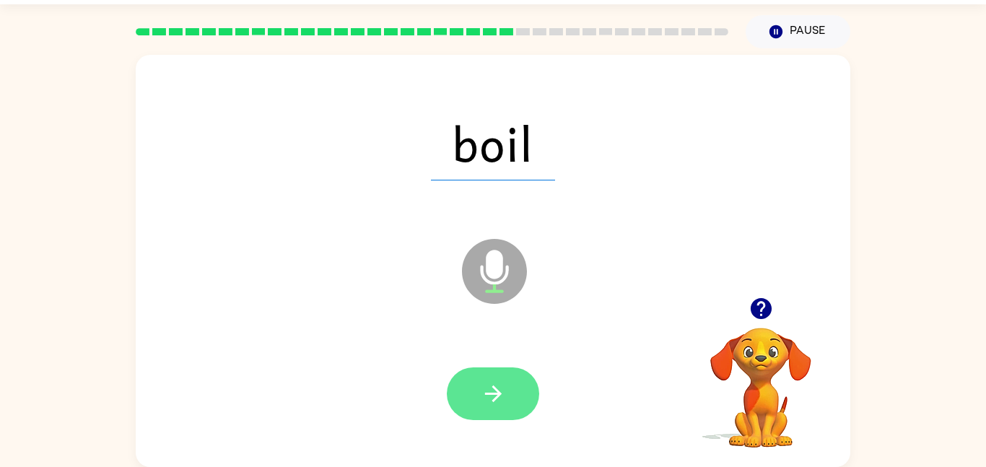
click at [483, 377] on button "button" at bounding box center [493, 393] width 92 height 53
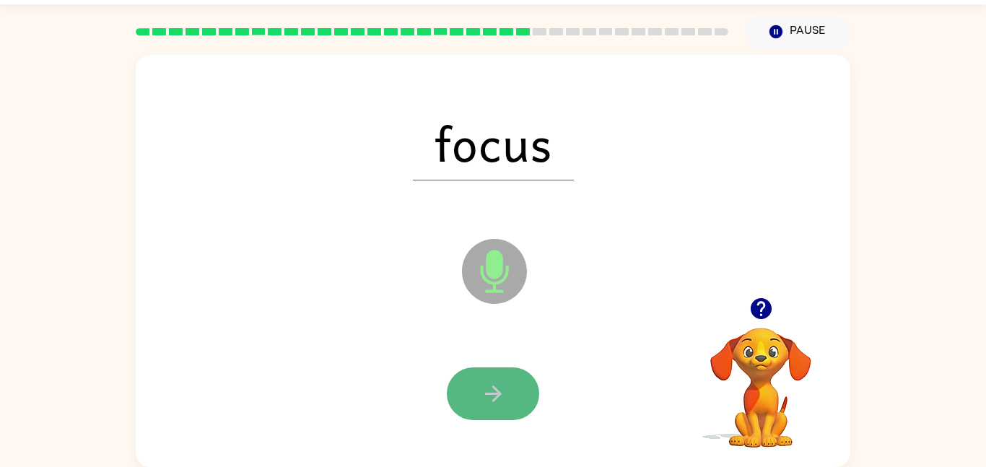
click at [471, 368] on button "button" at bounding box center [493, 393] width 92 height 53
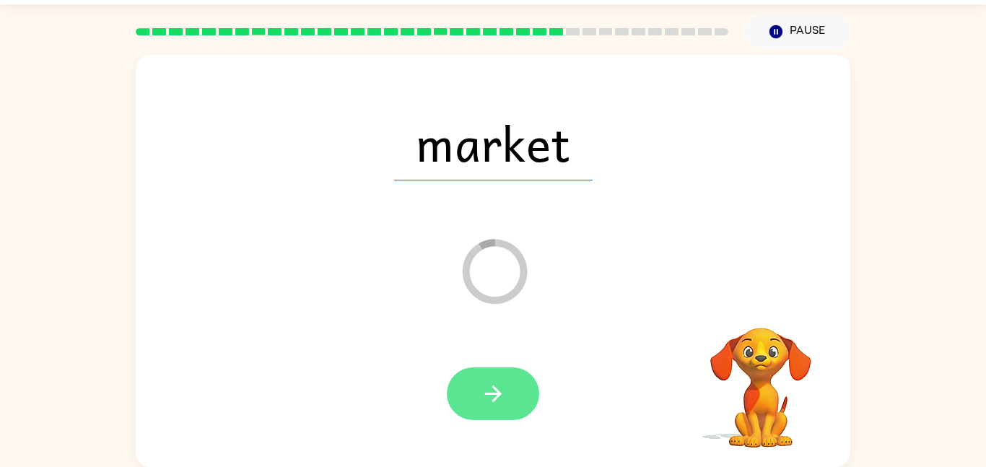
click at [494, 394] on icon "button" at bounding box center [492, 393] width 17 height 17
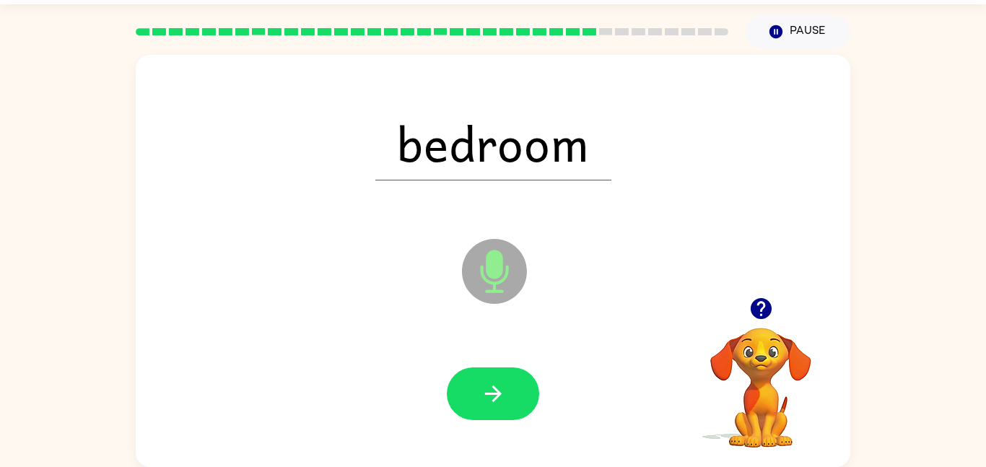
click at [302, 319] on div "bedroom Microphone The Microphone is here when it is your turn to talk" at bounding box center [493, 261] width 715 height 412
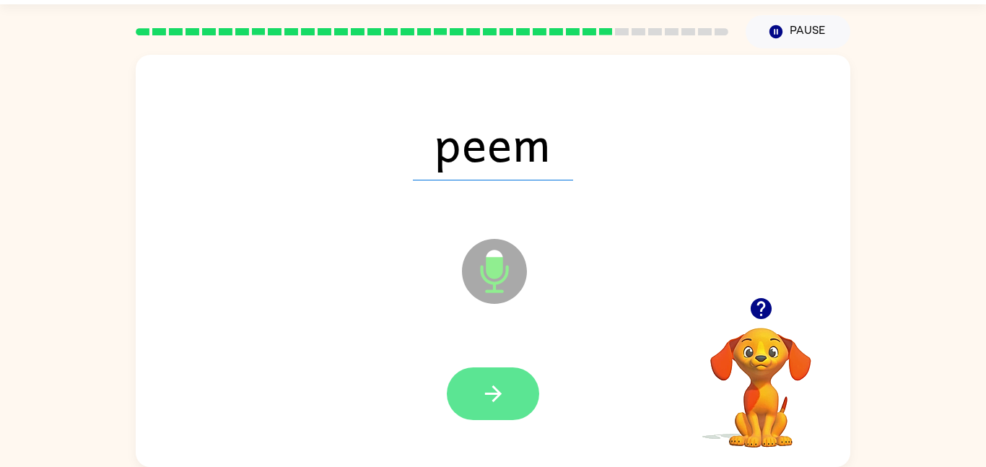
click at [477, 374] on button "button" at bounding box center [493, 393] width 92 height 53
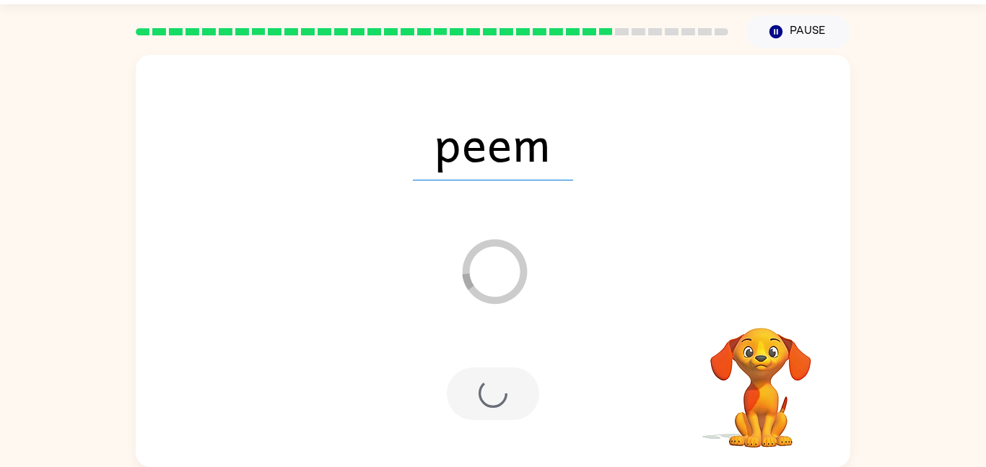
click at [336, 311] on div "peem Loader Your response is being sent to our graders" at bounding box center [493, 261] width 715 height 412
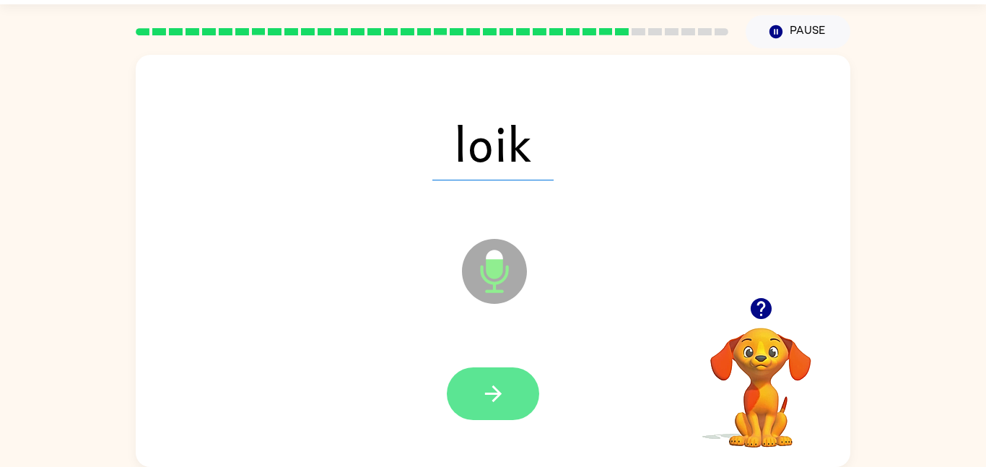
click at [506, 394] on button "button" at bounding box center [493, 393] width 92 height 53
click at [494, 402] on icon "button" at bounding box center [493, 393] width 25 height 25
click at [496, 380] on button "button" at bounding box center [493, 393] width 92 height 53
click at [504, 370] on button "button" at bounding box center [493, 393] width 92 height 53
click at [493, 395] on icon "button" at bounding box center [493, 393] width 25 height 25
